Goal: Information Seeking & Learning: Compare options

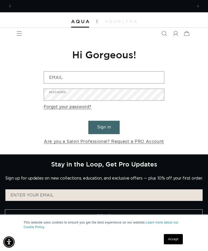
scroll to position [0, 181]
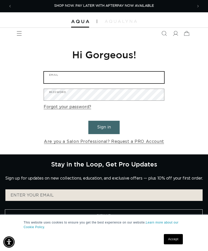
click at [122, 74] on input "Email" at bounding box center [104, 78] width 120 height 12
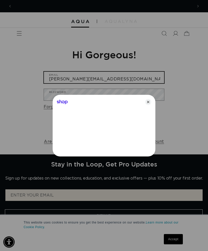
scroll to position [0, 362]
type input "s.r.tolzmann@gmail.com"
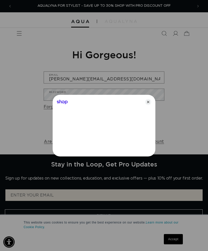
click at [137, 89] on div at bounding box center [104, 125] width 208 height 251
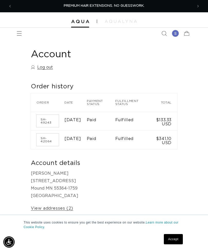
click at [164, 122] on td "$133.33 USD" at bounding box center [164, 121] width 26 height 19
click at [124, 118] on td "Fulfilled" at bounding box center [134, 121] width 36 height 19
click at [45, 124] on link "SH-49243" at bounding box center [48, 121] width 22 height 12
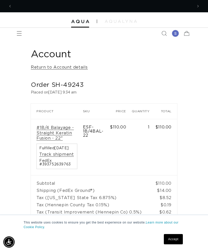
scroll to position [0, 181]
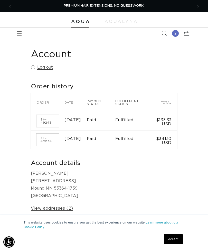
click at [46, 144] on link "SH-42064" at bounding box center [48, 140] width 22 height 12
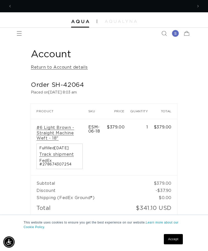
scroll to position [0, 181]
click at [126, 22] on img at bounding box center [121, 21] width 32 height 3
click at [23, 37] on span "Menu" at bounding box center [19, 33] width 11 height 11
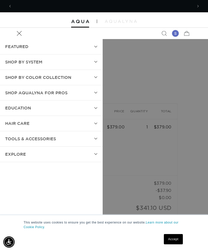
scroll to position [0, 362]
click at [91, 65] on summary "SHOP BY SYSTEM" at bounding box center [51, 62] width 103 height 15
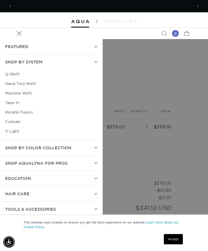
scroll to position [0, 0]
click at [30, 114] on link "Keratin Fusion" at bounding box center [51, 113] width 92 height 10
click at [76, 162] on summary "Shop AquaLyna for Pros" at bounding box center [51, 163] width 103 height 15
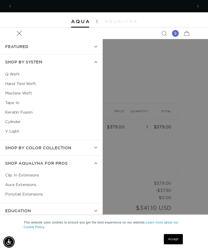
scroll to position [0, 181]
click at [22, 181] on link "Aura Extensions" at bounding box center [51, 185] width 92 height 10
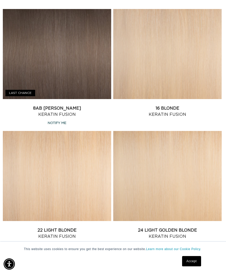
scroll to position [631, 0]
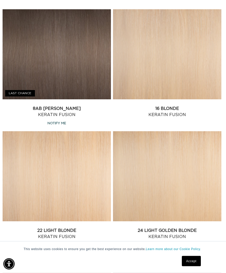
click at [95, 106] on link "8AB Ash Brown Keratin Fusion" at bounding box center [57, 112] width 109 height 12
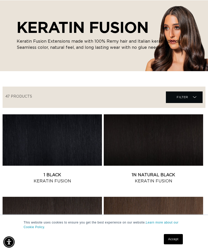
scroll to position [0, 362]
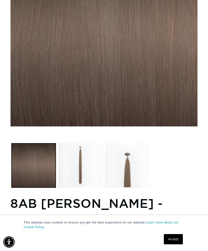
scroll to position [0, 181]
click at [85, 167] on button "Load image 2 in gallery view" at bounding box center [80, 166] width 44 height 44
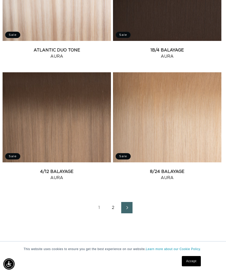
click at [114, 213] on link "2" at bounding box center [113, 207] width 11 height 11
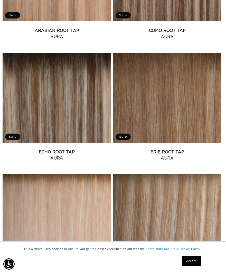
scroll to position [0, 198]
click at [91, 149] on link "Echo Root Tap Aura" at bounding box center [57, 155] width 109 height 12
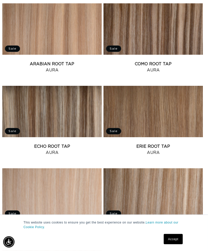
scroll to position [326, 3]
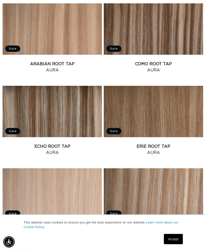
click at [172, 144] on link "Erie Root Tap Aura" at bounding box center [154, 150] width 100 height 12
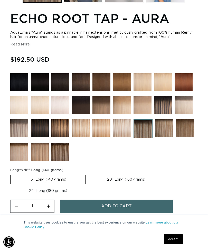
scroll to position [0, 181]
click at [127, 182] on label "20” Long (160 grams) Variant sold out or unavailable" at bounding box center [127, 179] width 76 height 9
click at [89, 174] on input "20” Long (160 grams) Variant sold out or unavailable" at bounding box center [88, 174] width 0 height 0
radio input "true"
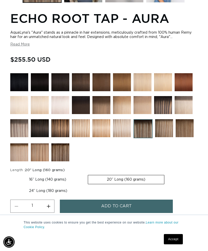
scroll to position [0, 362]
click at [161, 111] on img at bounding box center [163, 105] width 18 height 18
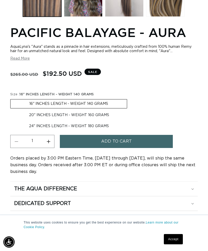
scroll to position [0, 362]
click at [99, 111] on label "20" INCHES LENGTH - WEIGHT 160 GRAMS Variant sold out or unavailable" at bounding box center [69, 115] width 118 height 9
click at [130, 99] on input "20" INCHES LENGTH - WEIGHT 160 GRAMS Variant sold out or unavailable" at bounding box center [130, 98] width 0 height 0
radio input "true"
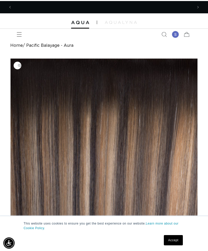
scroll to position [0, 181]
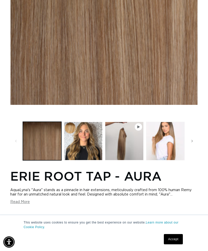
click at [93, 151] on button "Load image 2 in gallery view" at bounding box center [83, 141] width 39 height 39
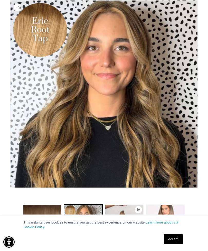
scroll to position [0, 362]
click at [162, 219] on button "Load image 3 in gallery view" at bounding box center [165, 224] width 39 height 39
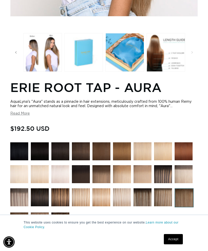
scroll to position [0, 164]
click at [172, 71] on button "Load image 7 in gallery view" at bounding box center [166, 52] width 39 height 39
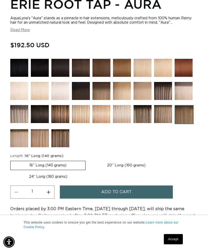
scroll to position [0, 0]
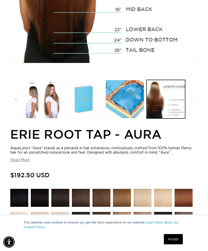
click at [52, 100] on button "Load image 4 in gallery view" at bounding box center [42, 99] width 39 height 39
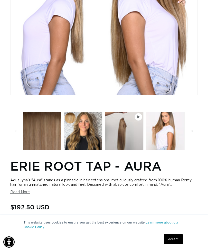
click at [49, 132] on button "Load image 1 in gallery view" at bounding box center [42, 131] width 39 height 39
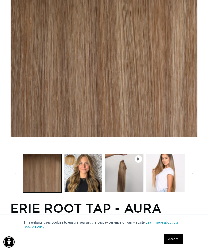
click at [126, 175] on button "Play video 1 in gallery view" at bounding box center [124, 173] width 39 height 39
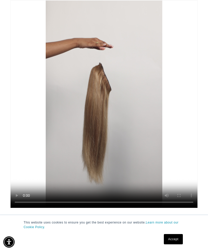
click at [17, 9] on video "Erie Root Tap - Aura" at bounding box center [104, 105] width 187 height 208
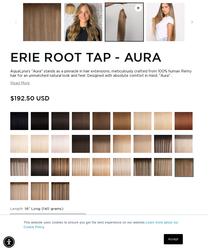
click at [165, 176] on img at bounding box center [163, 167] width 18 height 18
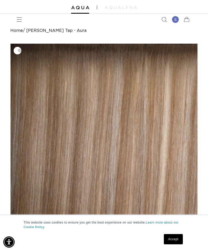
scroll to position [0, 181]
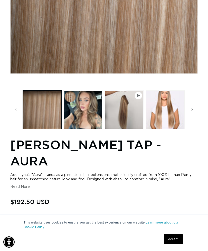
click at [91, 117] on button "Load image 2 in gallery view" at bounding box center [83, 110] width 39 height 39
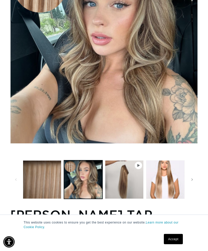
scroll to position [96, 0]
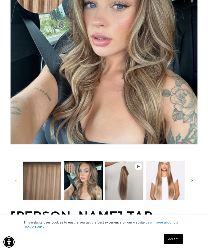
click at [167, 183] on button "Load image 3 in gallery view" at bounding box center [165, 181] width 39 height 39
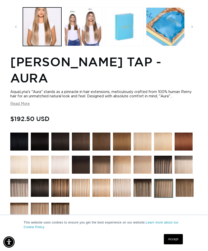
scroll to position [0, 181]
click at [186, 189] on img at bounding box center [185, 188] width 18 height 18
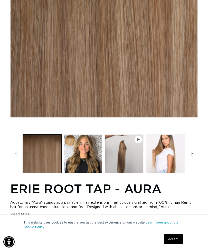
scroll to position [127, 0]
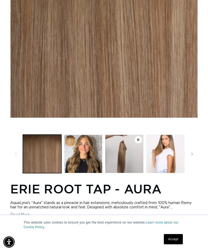
click at [169, 156] on button "Load image 3 in gallery view" at bounding box center [165, 154] width 39 height 39
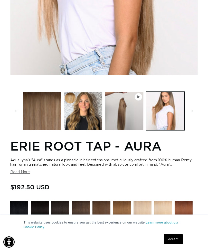
scroll to position [0, 0]
click at [38, 127] on button "Load image 1 in gallery view" at bounding box center [42, 111] width 39 height 39
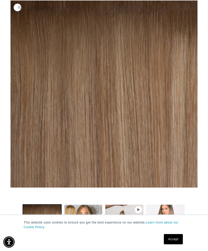
click at [122, 213] on button "Play video 1 in gallery view" at bounding box center [124, 224] width 39 height 39
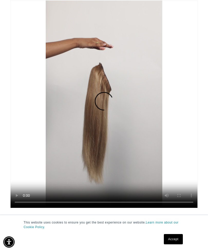
scroll to position [0, 181]
click at [105, 110] on video "Erie Root Tap - Aura" at bounding box center [104, 105] width 187 height 208
click at [175, 245] on link "Accept" at bounding box center [173, 239] width 19 height 10
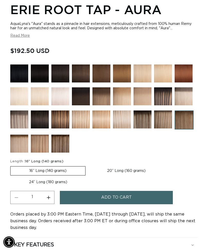
scroll to position [368, 0]
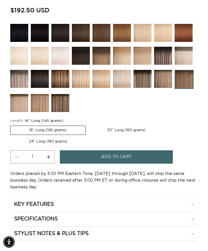
click at [144, 135] on label "20” Long (160 grams) Variant sold out or unavailable" at bounding box center [127, 130] width 76 height 9
click at [89, 125] on input "20” Long (160 grams) Variant sold out or unavailable" at bounding box center [88, 125] width 0 height 0
radio input "true"
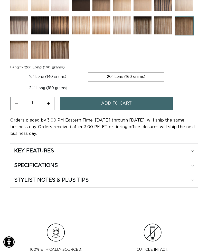
scroll to position [0, 181]
click at [175, 154] on div "KEY FEATURES" at bounding box center [104, 151] width 180 height 7
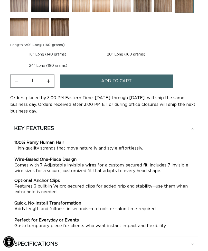
scroll to position [0, 0]
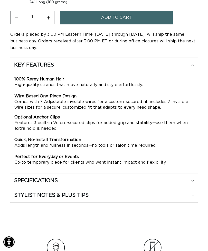
click at [172, 188] on summary "SPECIFICATIONS" at bounding box center [104, 181] width 188 height 14
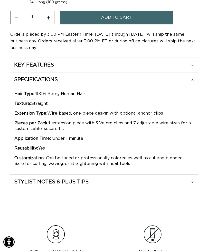
click at [162, 185] on div "STYLIST NOTES & PLUS TIPS" at bounding box center [104, 182] width 180 height 7
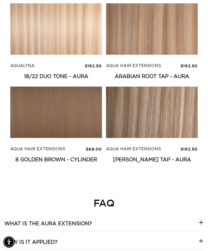
scroll to position [0, 181]
click at [170, 157] on link "[PERSON_NAME] Tap - Aura" at bounding box center [152, 160] width 92 height 6
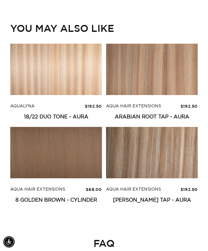
scroll to position [1221, 0]
click at [173, 114] on link "Arabian Root Tap - Aura" at bounding box center [152, 117] width 92 height 6
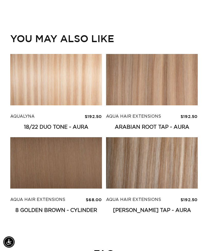
click at [89, 208] on link "8 Golden Brown - Cylinder" at bounding box center [56, 211] width 92 height 6
click at [84, 129] on link "18/22 Duo Tone - Aura" at bounding box center [56, 127] width 92 height 6
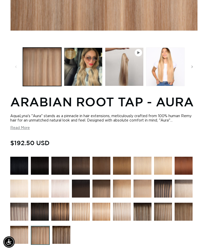
scroll to position [0, 181]
click at [168, 66] on button "Load image 3 in gallery view" at bounding box center [165, 67] width 39 height 39
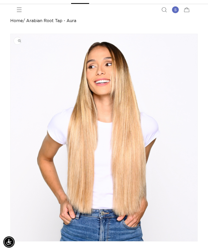
scroll to position [0, 0]
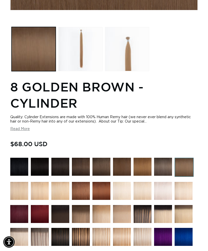
scroll to position [0, 362]
click at [88, 48] on button "Load image 2 in gallery view" at bounding box center [80, 49] width 44 height 44
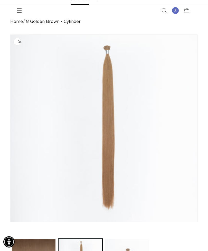
scroll to position [0, 0]
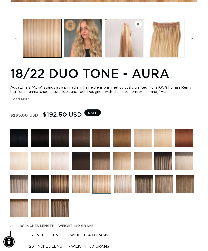
scroll to position [244, 0]
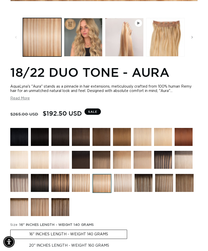
click at [148, 182] on img at bounding box center [144, 183] width 18 height 18
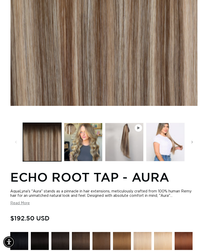
click at [92, 140] on button "Load image 2 in gallery view" at bounding box center [83, 142] width 39 height 39
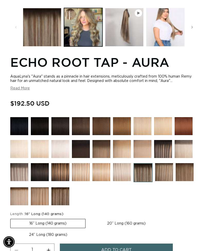
scroll to position [265, 0]
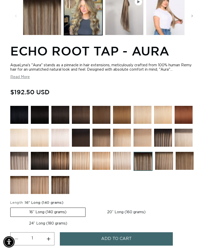
click at [166, 163] on img at bounding box center [164, 161] width 18 height 18
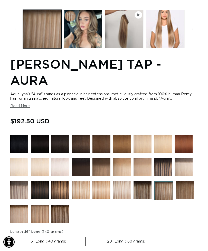
scroll to position [252, 0]
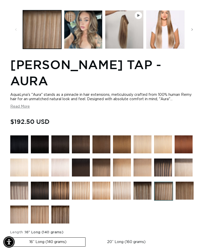
click at [61, 206] on img at bounding box center [60, 215] width 18 height 18
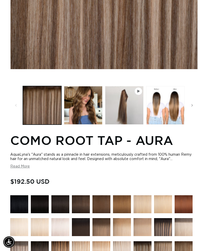
scroll to position [0, 181]
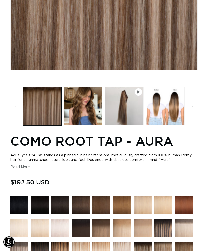
click at [87, 106] on button "Load image 2 in gallery view" at bounding box center [83, 106] width 39 height 39
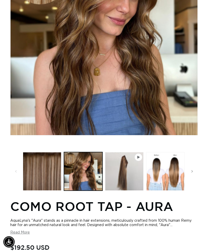
click at [120, 172] on button "Play video 1 in gallery view" at bounding box center [124, 172] width 39 height 39
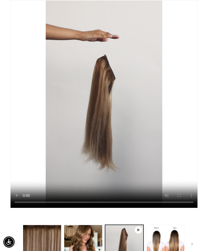
scroll to position [0, 362]
click at [106, 110] on video "Como Root Tap - Aura" at bounding box center [104, 105] width 187 height 208
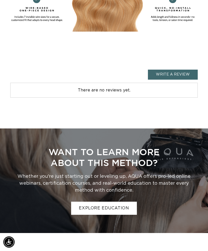
scroll to position [1009, 0]
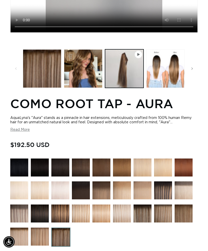
scroll to position [0, 362]
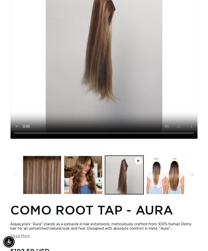
click at [93, 195] on button "Load image 2 in gallery view" at bounding box center [83, 175] width 39 height 39
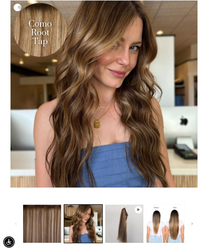
scroll to position [0, 181]
click at [167, 226] on button "Load image 3 in gallery view" at bounding box center [165, 224] width 39 height 39
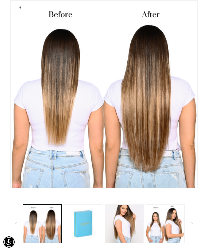
scroll to position [0, 0]
click at [133, 220] on button "Load image 5 in gallery view" at bounding box center [124, 224] width 39 height 39
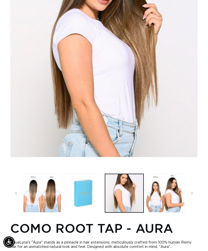
scroll to position [0, 181]
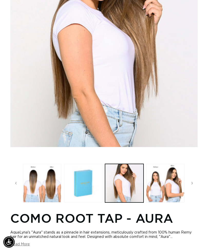
click at [166, 200] on button "Load image 6 in gallery view" at bounding box center [165, 183] width 39 height 39
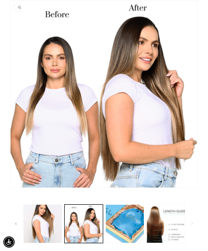
click at [170, 221] on button "Load image 8 in gallery view" at bounding box center [166, 224] width 39 height 39
